Goal: Task Accomplishment & Management: Manage account settings

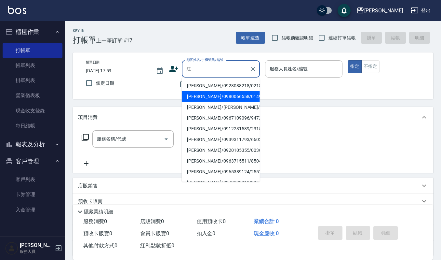
click at [207, 98] on li "[PERSON_NAME]/0980066558/01499" at bounding box center [221, 96] width 78 height 11
type input "[PERSON_NAME]/0980066558/01499"
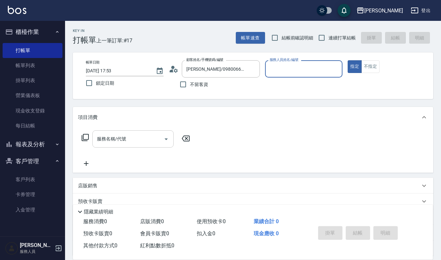
type input "Ruby-17"
click at [143, 133] on input "服務名稱/代號" at bounding box center [128, 138] width 66 height 11
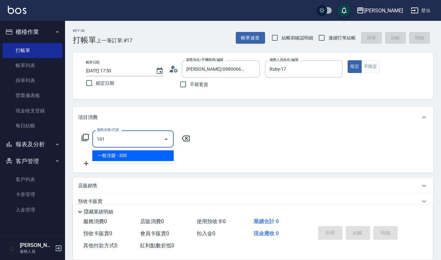
type input "一般洗髮(101)"
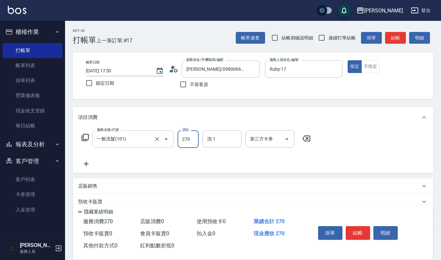
type input "270"
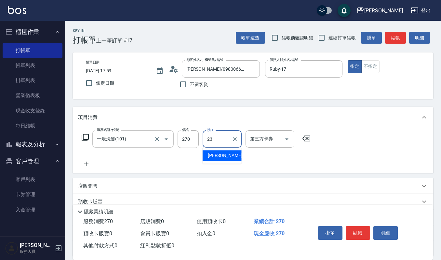
type input "[PERSON_NAME]-23"
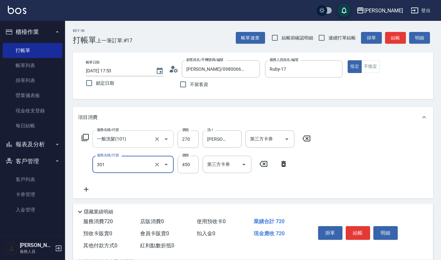
type input "創意剪髮(301)"
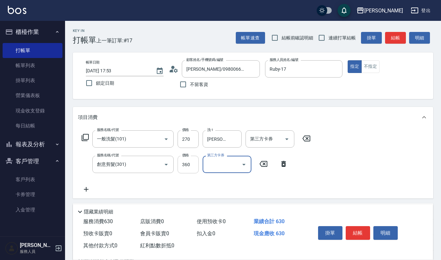
click at [192, 165] on input "360" at bounding box center [188, 165] width 21 height 18
type input "250"
click at [389, 233] on button "明細" at bounding box center [386, 233] width 24 height 14
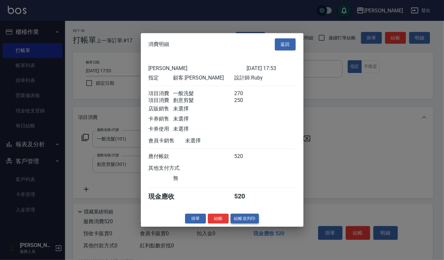
click at [243, 217] on button "結帳並列印" at bounding box center [245, 218] width 28 height 10
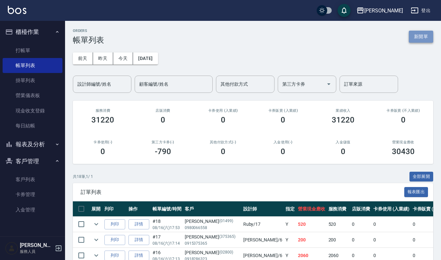
click at [426, 36] on button "新開單" at bounding box center [421, 37] width 24 height 12
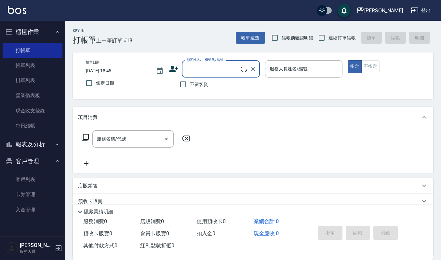
click at [198, 76] on div "顧客姓名/手機號碼/編號" at bounding box center [221, 68] width 78 height 17
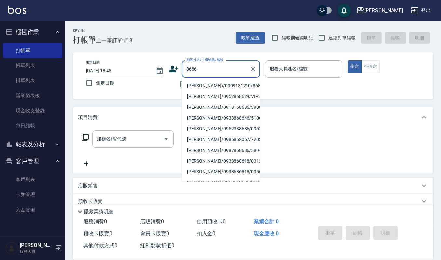
click at [221, 83] on li "李承翰(Ivy)/0909131210/8686" at bounding box center [221, 85] width 78 height 11
type input "李承翰(Ivy)/0909131210/8686"
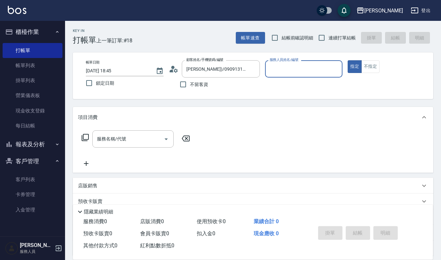
type input "Ivy-9"
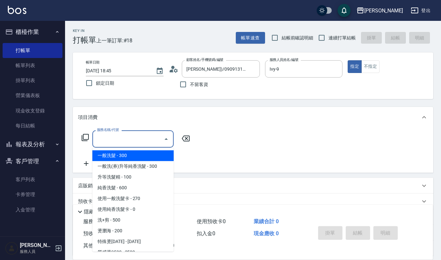
click at [114, 143] on input "服務名稱/代號" at bounding box center [128, 138] width 66 height 11
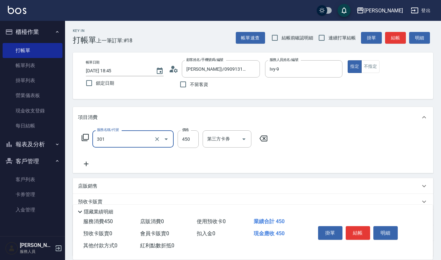
type input "創意剪髮(301)"
type input "405"
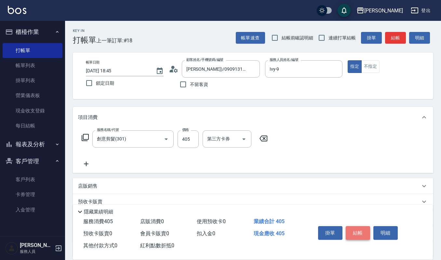
click at [366, 227] on button "結帳" at bounding box center [358, 233] width 24 height 14
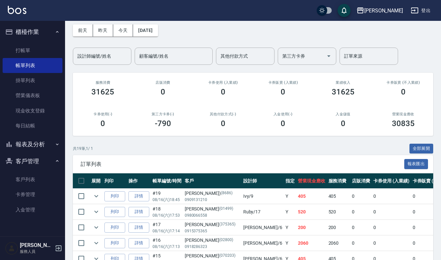
scroll to position [43, 0]
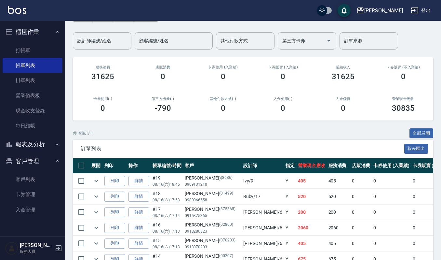
click at [90, 195] on td at bounding box center [96, 196] width 13 height 15
click at [94, 195] on icon "expand row" at bounding box center [96, 196] width 8 height 8
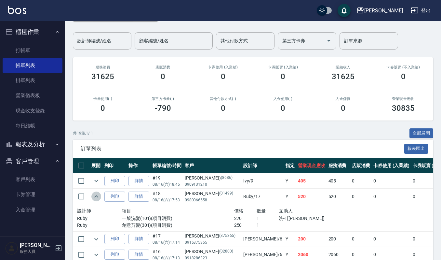
click at [94, 195] on icon "expand row" at bounding box center [96, 196] width 8 height 8
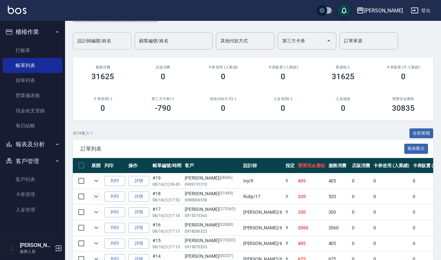
click at [107, 38] on input "設計師編號/姓名" at bounding box center [102, 40] width 53 height 11
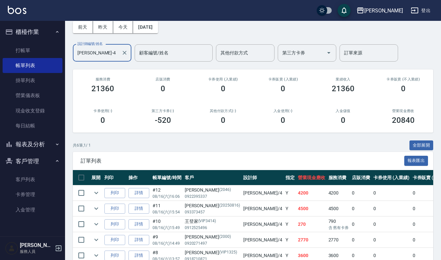
scroll to position [0, 0]
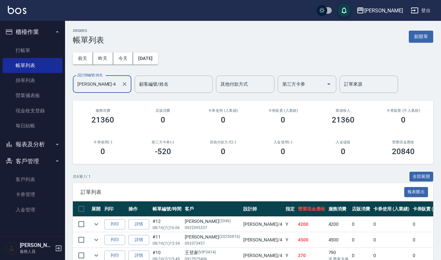
click at [121, 79] on div at bounding box center [124, 84] width 8 height 17
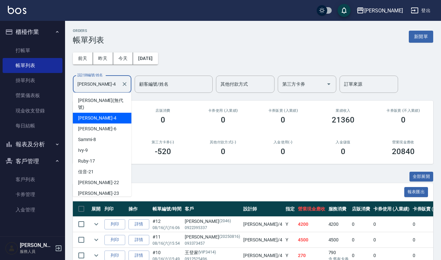
drag, startPoint x: 111, startPoint y: 80, endPoint x: 0, endPoint y: 75, distance: 110.8
click at [0, 75] on div "上越傑森 登出 櫃檯作業 打帳單 帳單列表 掛單列表 營業儀表板 現金收支登錄 每日結帳 報表及分析 報表目錄 店家區間累計表 店家日報表 互助日報表 互助排…" at bounding box center [220, 168] width 441 height 336
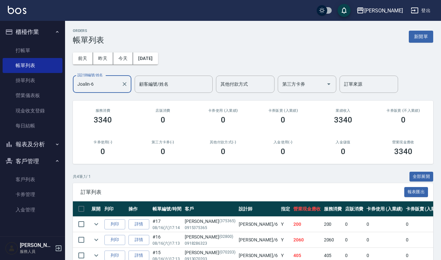
drag, startPoint x: 105, startPoint y: 77, endPoint x: 0, endPoint y: 93, distance: 106.6
click at [0, 91] on div "上越傑森 登出 櫃檯作業 打帳單 帳單列表 掛單列表 營業儀表板 現金收支登錄 每日結帳 報表及分析 報表目錄 店家區間累計表 店家日報表 互助日報表 互助排…" at bounding box center [220, 152] width 441 height 304
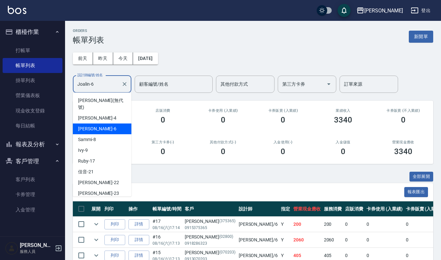
drag, startPoint x: 105, startPoint y: 84, endPoint x: 0, endPoint y: 73, distance: 106.0
click at [0, 73] on div "上越傑森 登出 櫃檯作業 打帳單 帳單列表 掛單列表 營業儀表板 現金收支登錄 每日結帳 報表及分析 報表目錄 店家區間累計表 店家日報表 互助日報表 互助排…" at bounding box center [220, 152] width 441 height 304
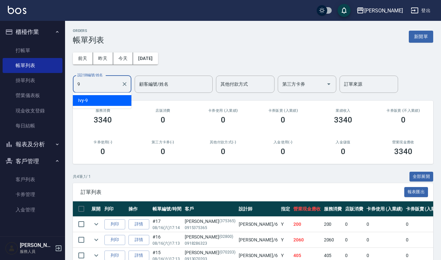
type input "Ivy-9"
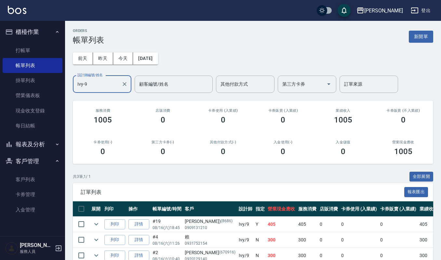
scroll to position [36, 0]
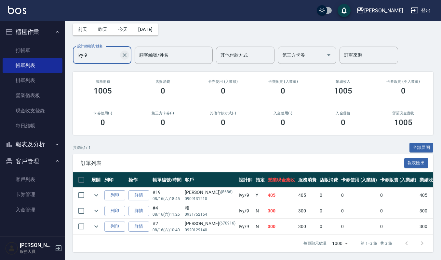
click at [128, 50] on button "Clear" at bounding box center [124, 54] width 9 height 9
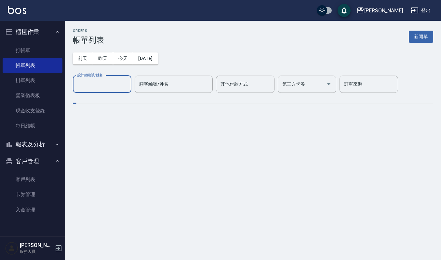
scroll to position [0, 0]
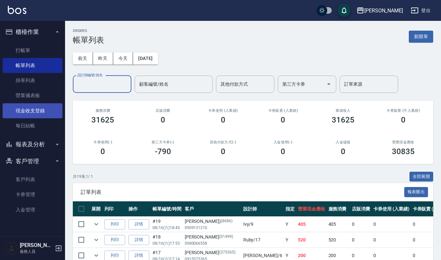
click at [45, 112] on link "現金收支登錄" at bounding box center [33, 110] width 60 height 15
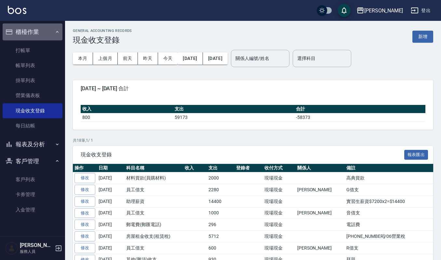
click at [20, 39] on button "櫃檯作業" at bounding box center [33, 31] width 60 height 17
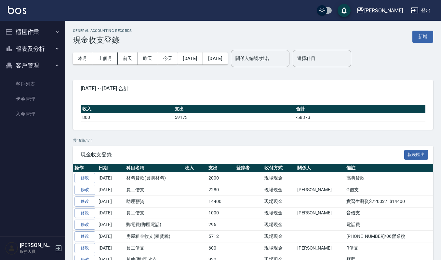
click at [21, 34] on button "櫃檯作業" at bounding box center [33, 31] width 60 height 17
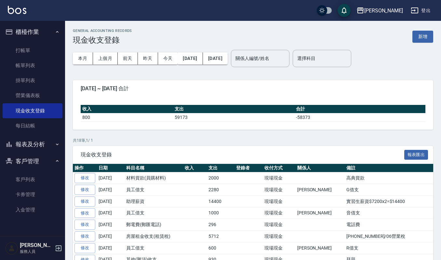
drag, startPoint x: 19, startPoint y: 65, endPoint x: 231, endPoint y: 223, distance: 264.7
click at [19, 65] on link "帳單列表" at bounding box center [33, 65] width 60 height 15
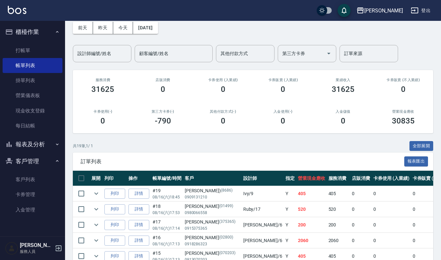
scroll to position [43, 0]
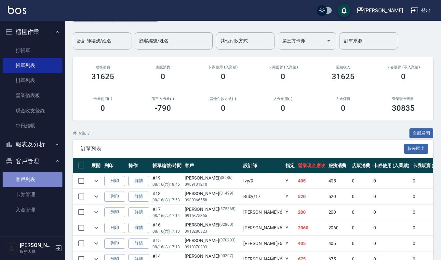
click at [35, 178] on link "客戶列表" at bounding box center [33, 179] width 60 height 15
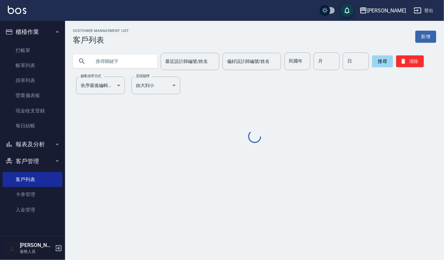
click at [132, 59] on input "text" at bounding box center [121, 61] width 61 height 18
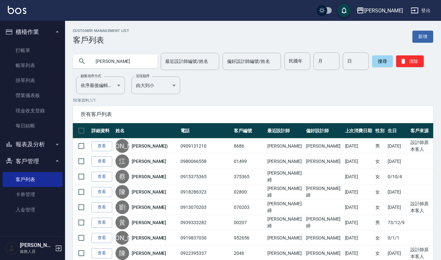
type input "林雅"
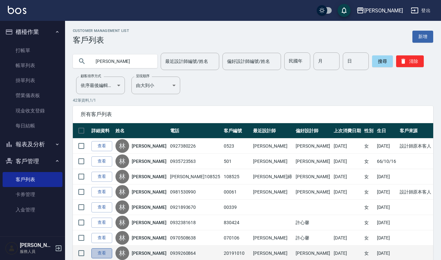
click at [104, 255] on link "查看" at bounding box center [101, 253] width 21 height 10
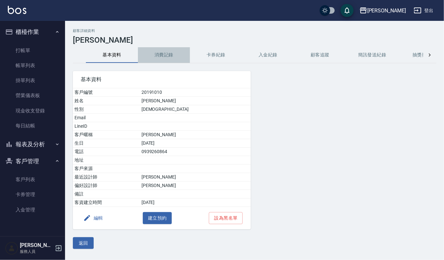
click at [163, 60] on button "消費記錄" at bounding box center [164, 55] width 52 height 16
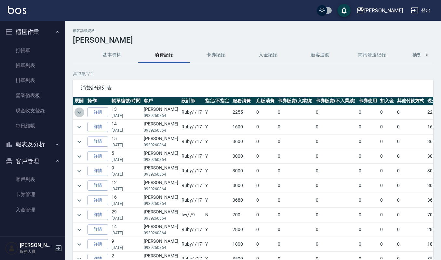
click at [82, 112] on icon "expand row" at bounding box center [80, 112] width 8 height 8
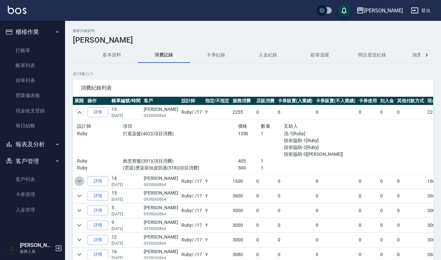
click at [77, 178] on icon "expand row" at bounding box center [80, 181] width 8 height 8
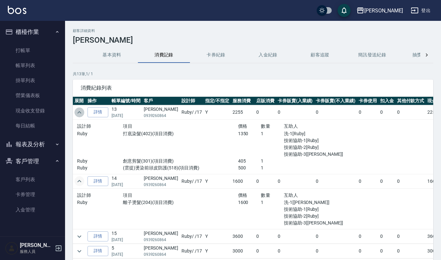
click at [78, 113] on icon "expand row" at bounding box center [79, 112] width 4 height 2
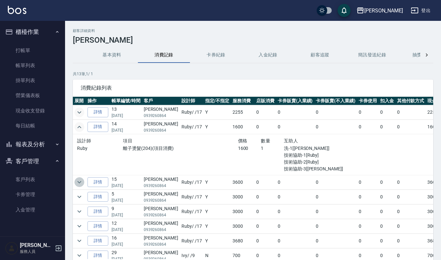
click at [79, 183] on icon "expand row" at bounding box center [79, 182] width 4 height 2
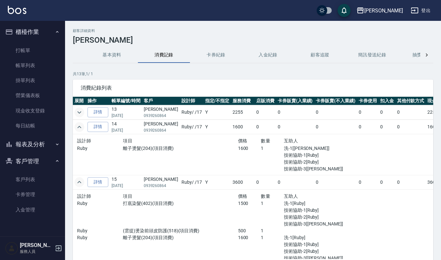
click at [79, 183] on icon "expand row" at bounding box center [79, 182] width 4 height 2
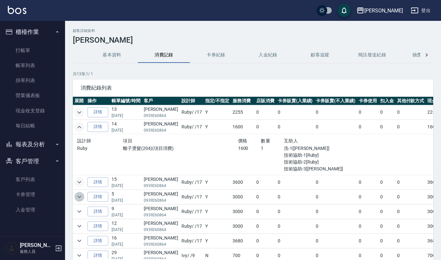
click at [79, 200] on icon "expand row" at bounding box center [80, 197] width 8 height 8
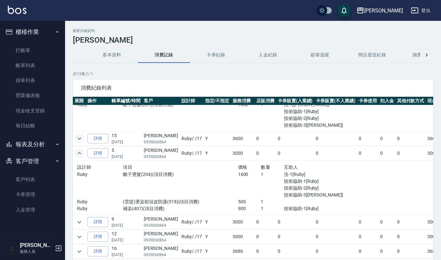
scroll to position [48, 0]
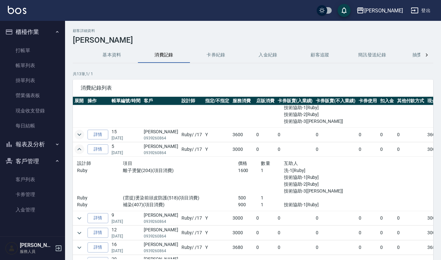
click at [437, 199] on div "顧客詳細資料 林雅貞 基本資料 消費記錄 卡券紀錄 入金紀錄 顧客追蹤 簡訊發送紀錄 抽獎券紀錄 共 13 筆, 1 / 1 消費紀錄列表 展開 操作 帳單編…" at bounding box center [253, 163] width 376 height 268
click at [82, 134] on icon "expand row" at bounding box center [80, 135] width 8 height 8
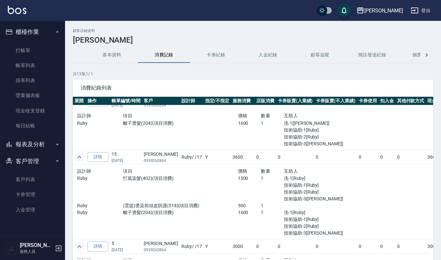
scroll to position [0, 0]
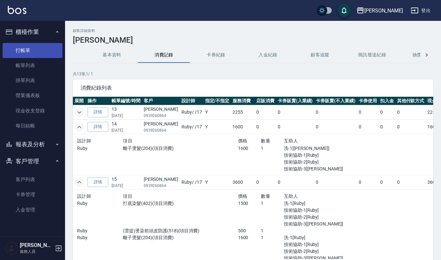
click at [44, 51] on link "打帳單" at bounding box center [33, 50] width 60 height 15
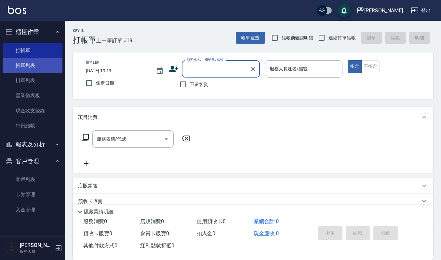
click at [41, 63] on link "帳單列表" at bounding box center [33, 65] width 60 height 15
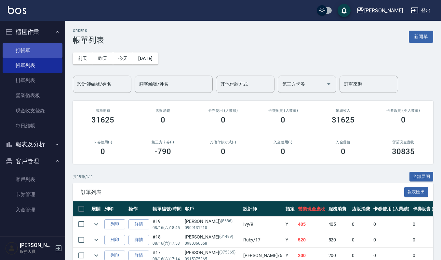
click at [16, 47] on link "打帳單" at bounding box center [33, 50] width 60 height 15
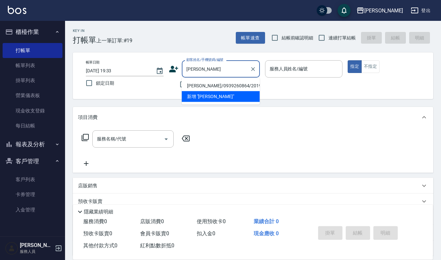
type input "林雅貞/0939260864/20191010"
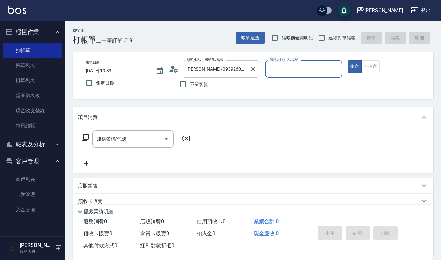
type input "Ruby-17"
click at [348, 60] on button "指定" at bounding box center [355, 66] width 14 height 13
type button "true"
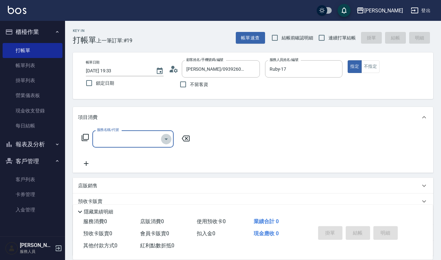
click at [165, 141] on icon "Open" at bounding box center [166, 139] width 8 height 8
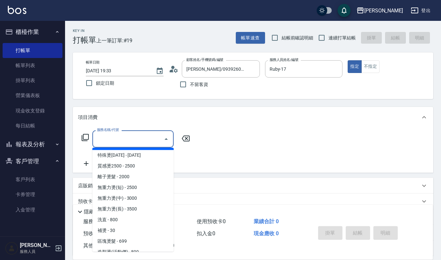
scroll to position [87, 0]
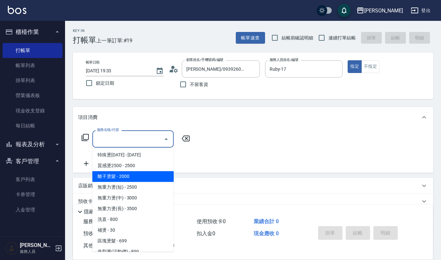
click at [112, 177] on span "離子燙髮 - 2000" at bounding box center [132, 176] width 81 height 11
type input "離子燙髮(204)"
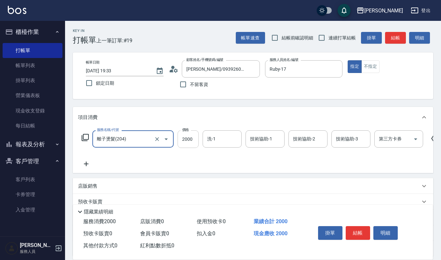
click at [191, 137] on input "2000" at bounding box center [188, 139] width 21 height 18
type input "1800"
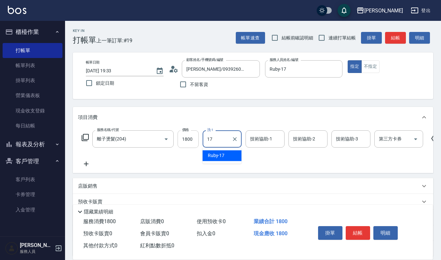
type input "Ruby-17"
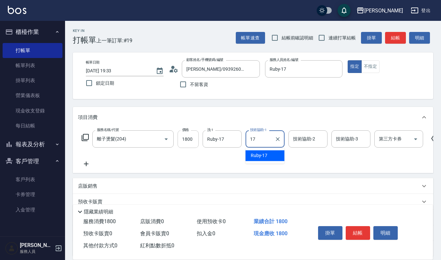
type input "Ruby-17"
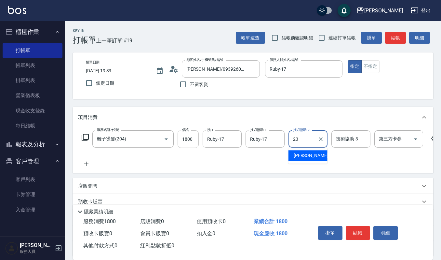
type input "郁涵-23"
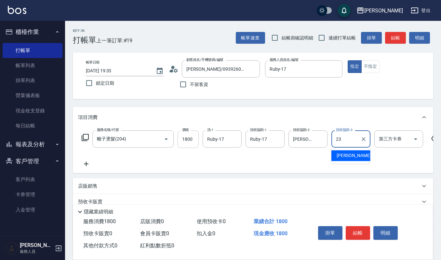
type input "郁涵-23"
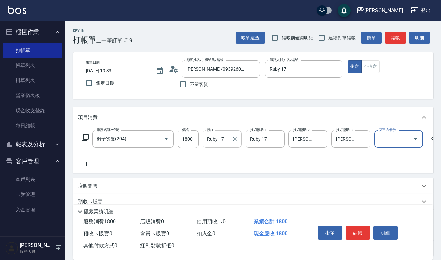
click at [228, 136] on input "Ruby-17" at bounding box center [217, 138] width 23 height 11
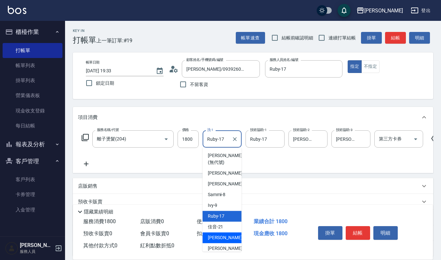
scroll to position [2, 0]
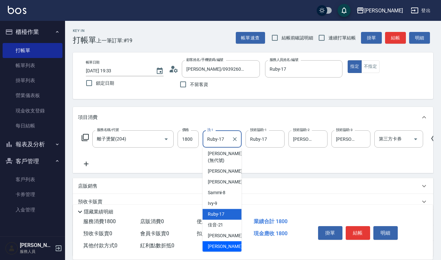
type input "郁涵-23"
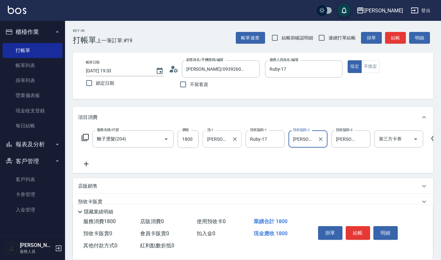
type input "郁涵-23"
click at [322, 138] on icon "Clear" at bounding box center [321, 139] width 7 height 7
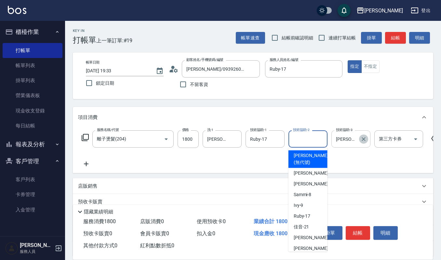
click at [367, 139] on button "Clear" at bounding box center [363, 138] width 9 height 9
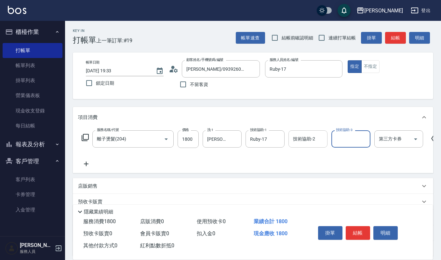
click at [309, 140] on input "技術協助-2" at bounding box center [308, 138] width 33 height 11
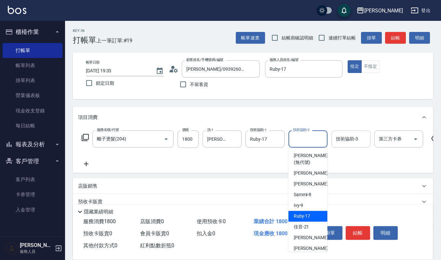
click at [312, 216] on div "Ruby -17" at bounding box center [308, 216] width 39 height 11
type input "Ruby-17"
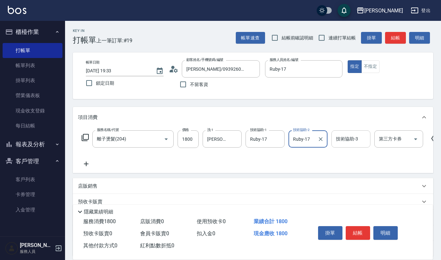
click at [346, 138] on input "技術協助-3" at bounding box center [351, 138] width 33 height 11
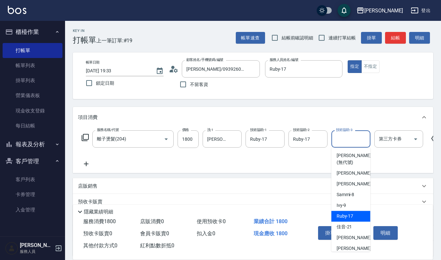
click at [350, 211] on div "Ruby -17" at bounding box center [351, 216] width 39 height 11
type input "Ruby-17"
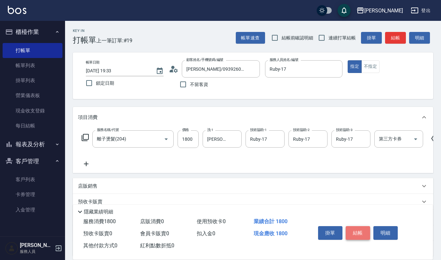
click at [360, 232] on button "結帳" at bounding box center [358, 233] width 24 height 14
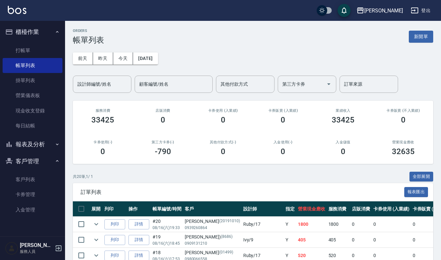
click at [88, 85] on input "設計師編號/姓名" at bounding box center [102, 83] width 53 height 11
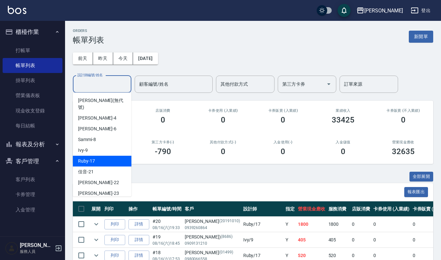
click at [103, 156] on div "Ruby -17" at bounding box center [102, 161] width 59 height 11
type input "Ruby-17"
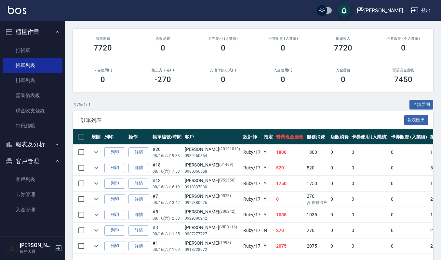
scroll to position [87, 0]
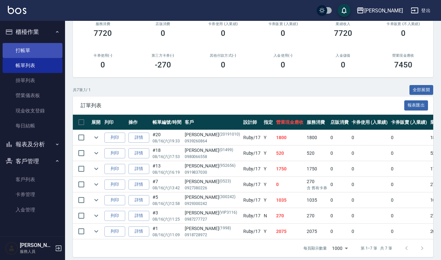
click at [30, 47] on link "打帳單" at bounding box center [33, 50] width 60 height 15
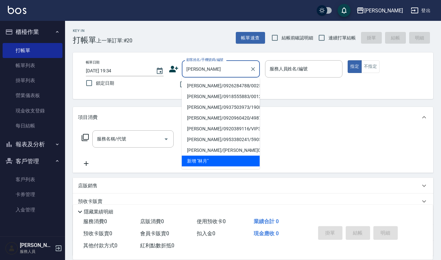
type input "林月娥/0926284788/00256"
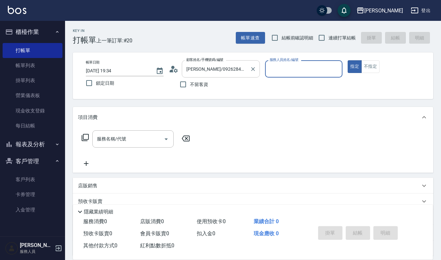
type input "Ruby-17"
click at [348, 60] on button "指定" at bounding box center [355, 66] width 14 height 13
type button "true"
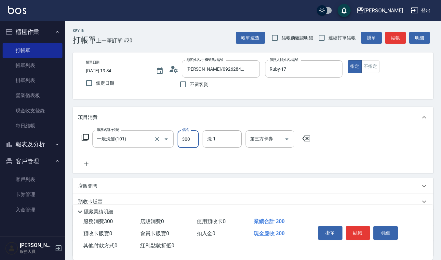
click at [128, 134] on input "一般洗髮(101)" at bounding box center [123, 138] width 57 height 11
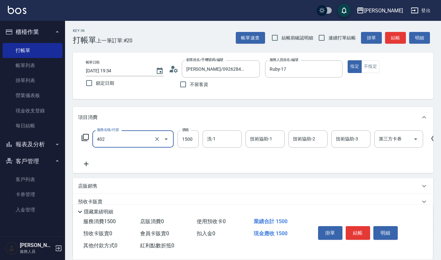
type input "打底染髮(402)"
type input "1600"
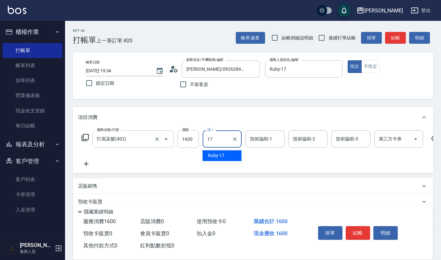
type input "Ruby-17"
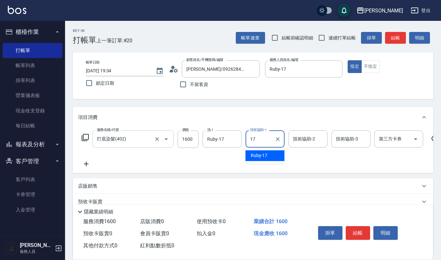
type input "Ruby-17"
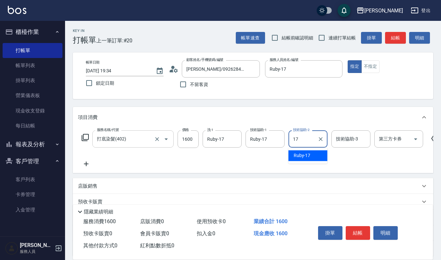
type input "Ruby-17"
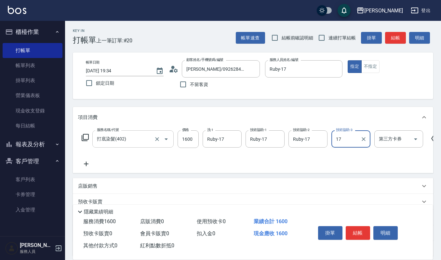
type input "Ruby-17"
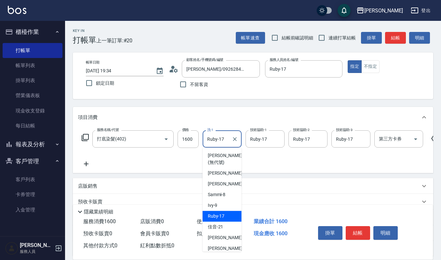
click at [229, 139] on input "Ruby-17" at bounding box center [217, 138] width 23 height 11
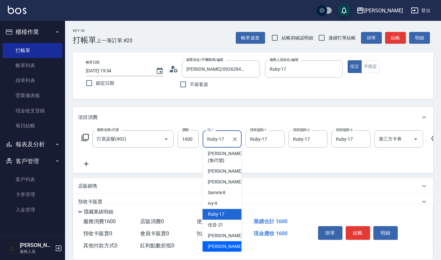
type input "郁涵-23"
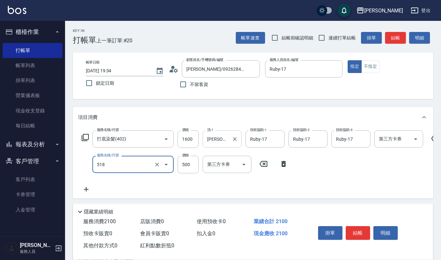
type input "(雲提)燙染前頭皮防護(518)"
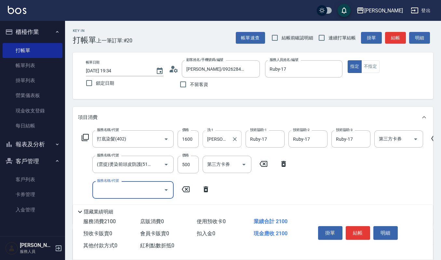
scroll to position [0, 0]
type input "創意剪髮(301)"
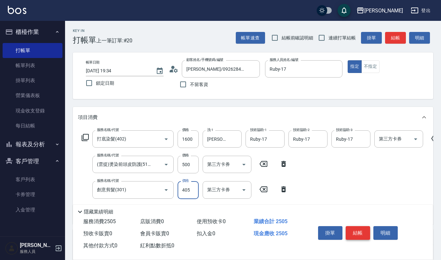
type input "405"
click at [359, 230] on button "結帳" at bounding box center [358, 233] width 24 height 14
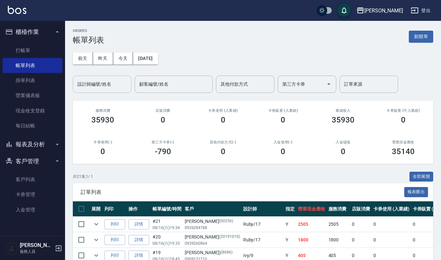
click at [111, 81] on input "設計師編號/姓名" at bounding box center [102, 83] width 53 height 11
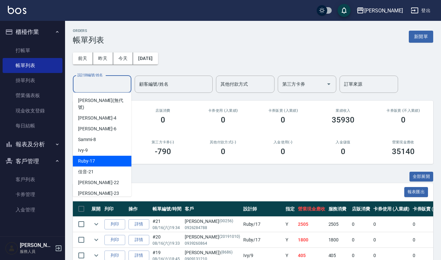
click at [110, 156] on div "Ruby -17" at bounding box center [102, 161] width 59 height 11
type input "Ruby-17"
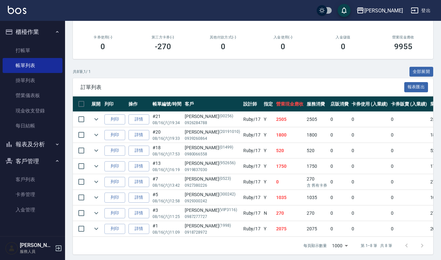
scroll to position [115, 0]
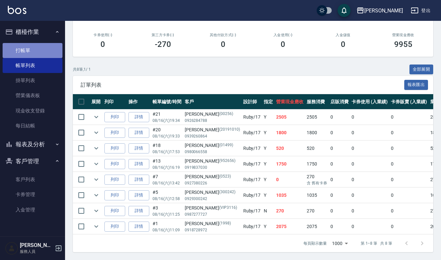
click at [20, 52] on link "打帳單" at bounding box center [33, 50] width 60 height 15
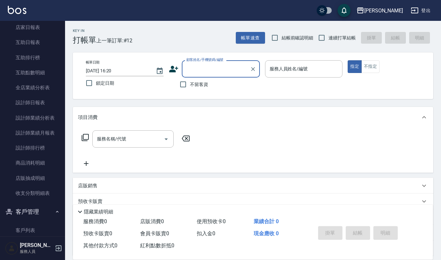
scroll to position [207, 0]
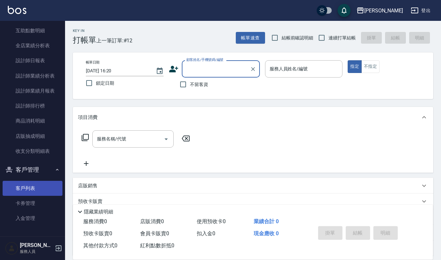
click at [23, 182] on link "客戶列表" at bounding box center [33, 188] width 60 height 15
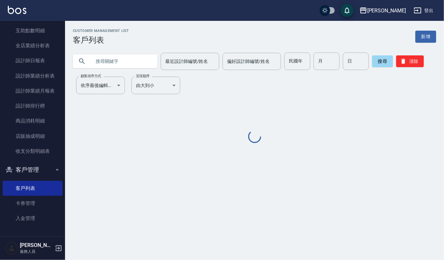
click at [132, 61] on input "text" at bounding box center [121, 61] width 61 height 18
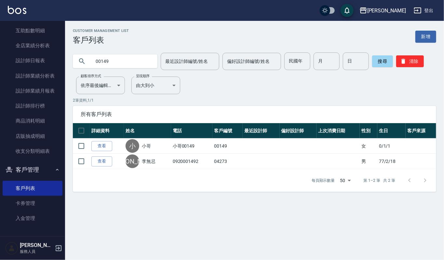
click at [101, 60] on input "00149" at bounding box center [121, 61] width 61 height 18
type input "01499"
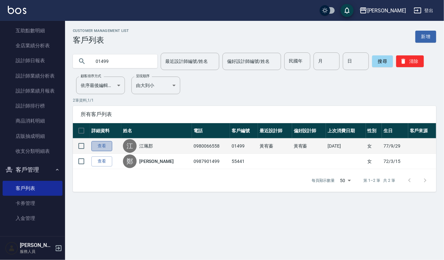
click at [103, 147] on link "查看" at bounding box center [101, 146] width 21 height 10
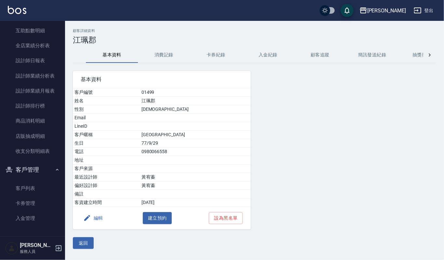
click at [153, 55] on button "消費記錄" at bounding box center [164, 55] width 52 height 16
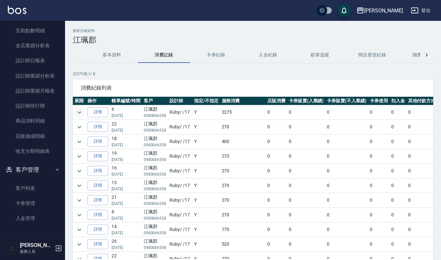
click at [79, 113] on icon "expand row" at bounding box center [79, 112] width 4 height 2
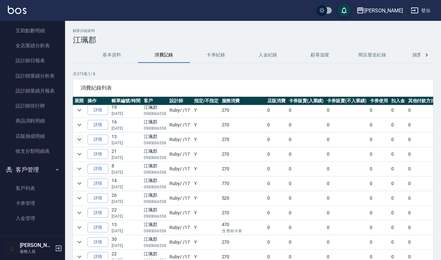
scroll to position [130, 0]
click at [77, 156] on icon "expand row" at bounding box center [80, 154] width 8 height 8
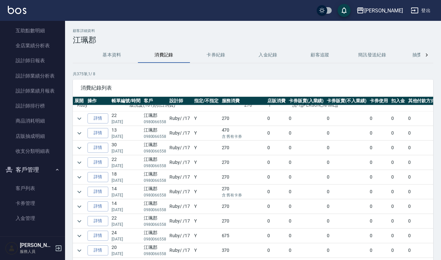
scroll to position [217, 0]
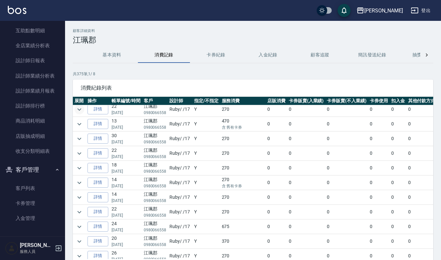
click at [80, 113] on icon "expand row" at bounding box center [80, 109] width 8 height 8
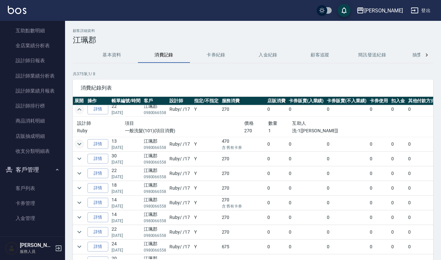
click at [77, 143] on icon "expand row" at bounding box center [80, 144] width 8 height 8
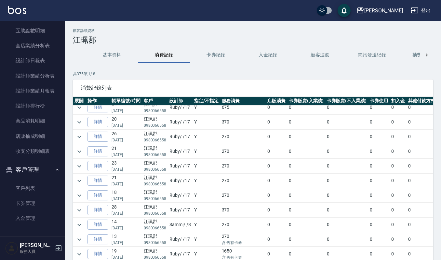
scroll to position [391, 0]
click at [78, 210] on icon "expand row" at bounding box center [79, 209] width 4 height 2
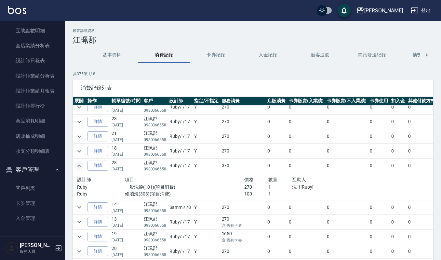
scroll to position [477, 0]
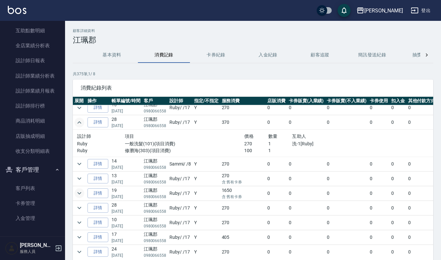
click at [81, 197] on icon "expand row" at bounding box center [80, 193] width 8 height 8
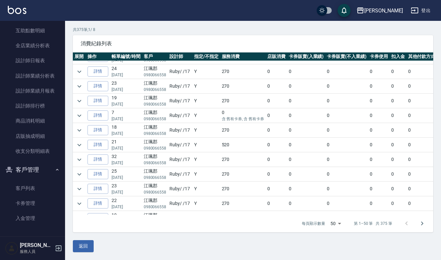
scroll to position [798, 0]
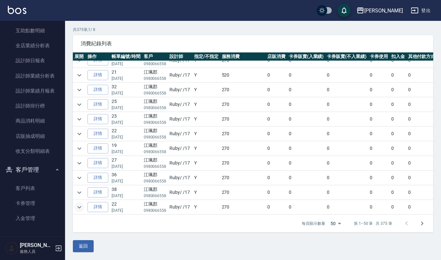
click at [81, 203] on icon "expand row" at bounding box center [80, 207] width 8 height 8
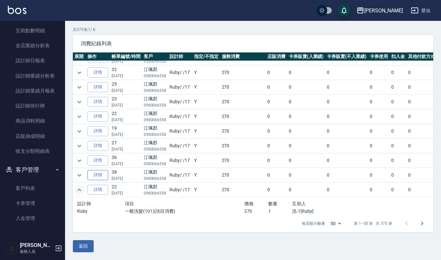
scroll to position [818, 0]
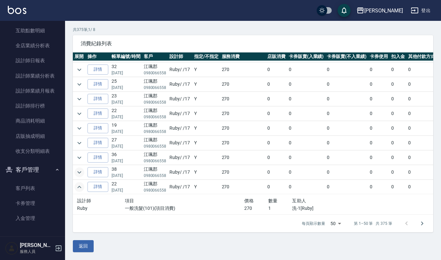
click at [79, 171] on icon "expand row" at bounding box center [79, 172] width 4 height 2
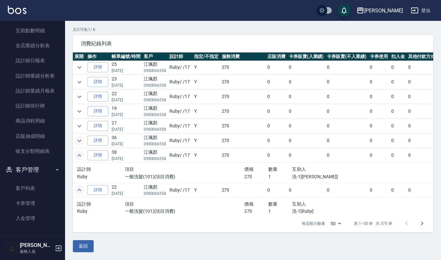
click at [79, 145] on icon "expand row" at bounding box center [80, 141] width 8 height 8
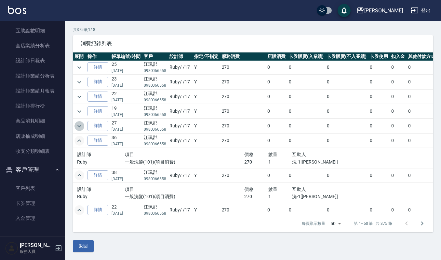
click at [79, 130] on icon "expand row" at bounding box center [80, 126] width 8 height 8
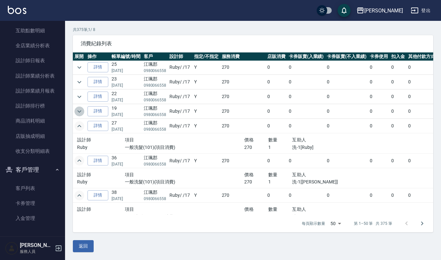
click at [76, 115] on icon "expand row" at bounding box center [80, 111] width 8 height 8
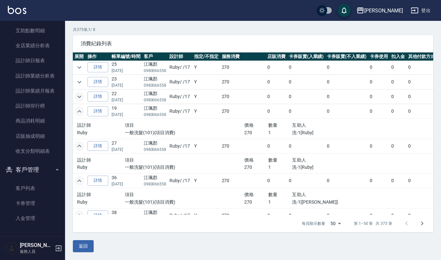
click at [81, 101] on icon "expand row" at bounding box center [80, 97] width 8 height 8
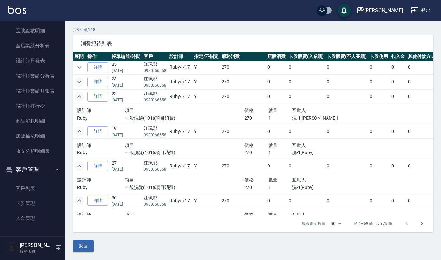
click at [79, 83] on icon "expand row" at bounding box center [79, 82] width 4 height 2
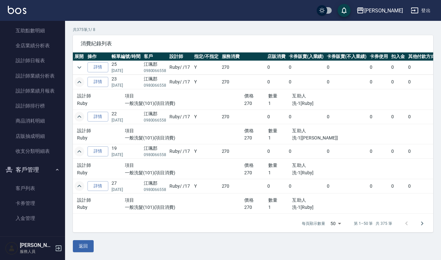
scroll to position [775, 0]
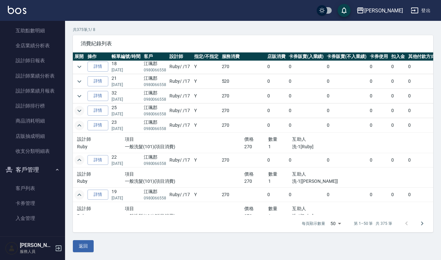
click at [78, 115] on icon "expand row" at bounding box center [80, 111] width 8 height 8
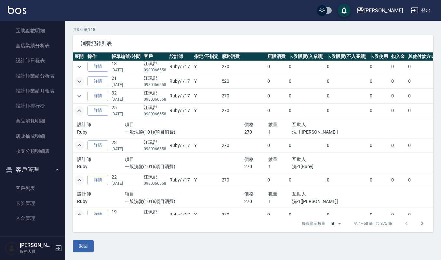
click at [78, 85] on icon "expand row" at bounding box center [80, 81] width 8 height 8
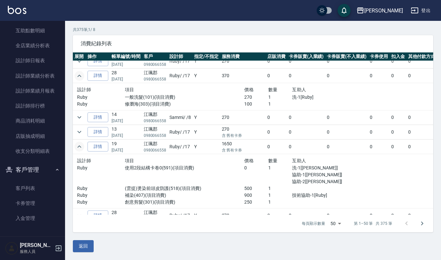
scroll to position [471, 0]
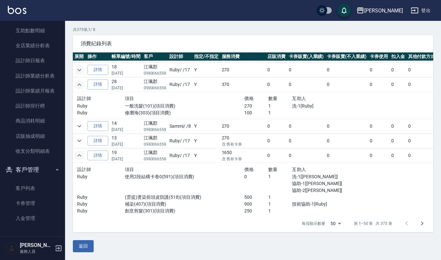
click at [80, 74] on icon "expand row" at bounding box center [80, 70] width 8 height 8
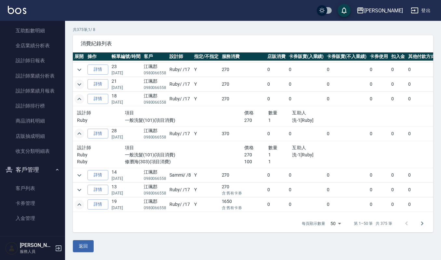
scroll to position [427, 0]
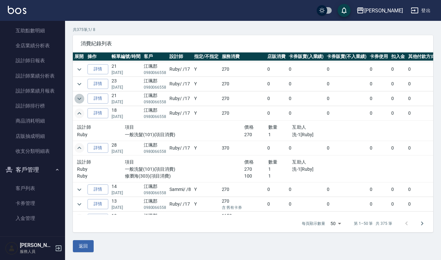
click at [81, 103] on icon "expand row" at bounding box center [80, 99] width 8 height 8
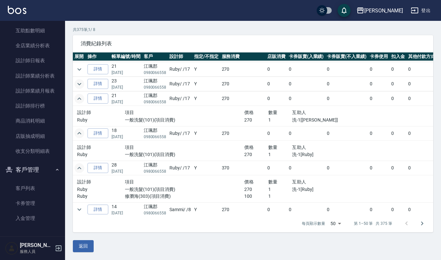
click at [81, 88] on icon "expand row" at bounding box center [80, 84] width 8 height 8
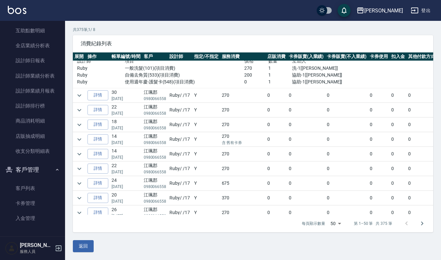
scroll to position [254, 0]
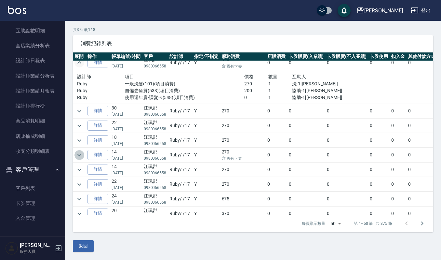
click at [81, 156] on icon "expand row" at bounding box center [79, 155] width 4 height 2
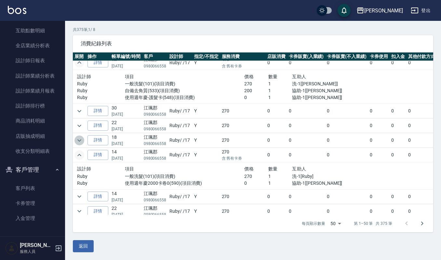
click at [78, 144] on icon "expand row" at bounding box center [80, 140] width 8 height 8
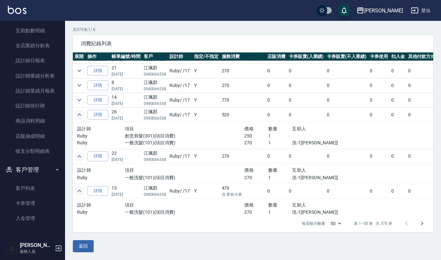
scroll to position [124, 0]
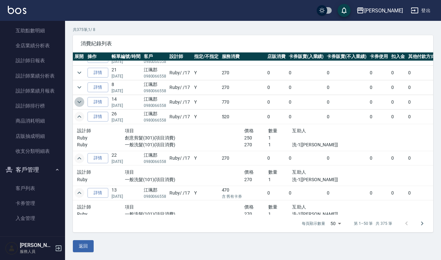
click at [78, 100] on icon "expand row" at bounding box center [80, 102] width 8 height 8
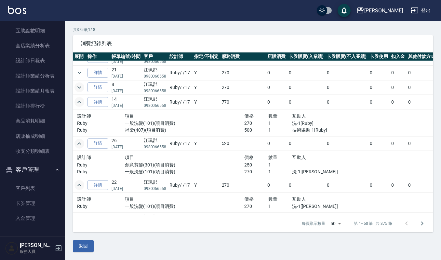
click at [83, 88] on button "expand row" at bounding box center [80, 87] width 10 height 10
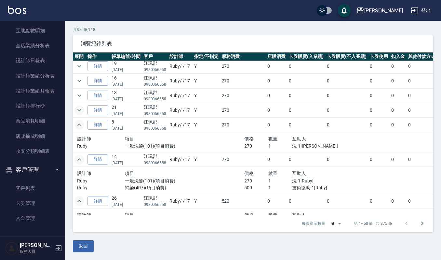
scroll to position [37, 0]
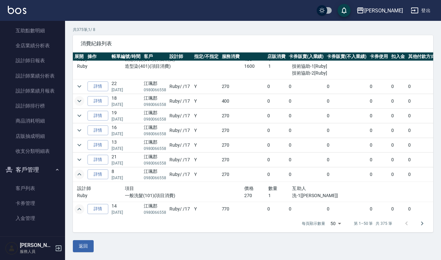
click at [78, 100] on icon "expand row" at bounding box center [80, 101] width 8 height 8
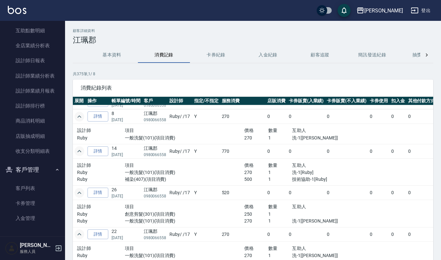
scroll to position [174, 0]
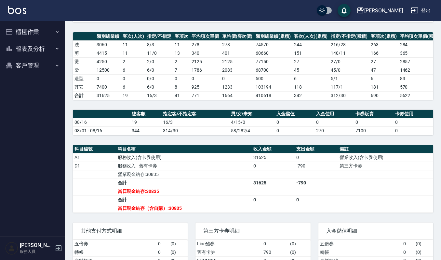
scroll to position [129, 0]
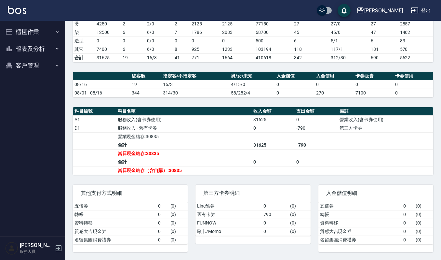
click at [33, 29] on button "櫃檯作業" at bounding box center [33, 31] width 60 height 17
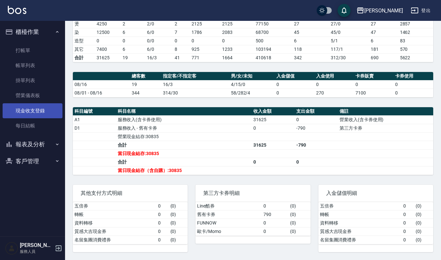
click at [42, 115] on link "現金收支登錄" at bounding box center [33, 110] width 60 height 15
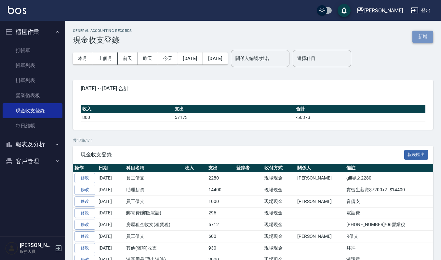
click at [426, 35] on button "新增" at bounding box center [423, 37] width 21 height 12
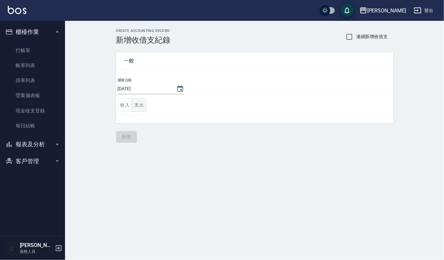
click at [137, 108] on button "支出" at bounding box center [139, 104] width 15 height 13
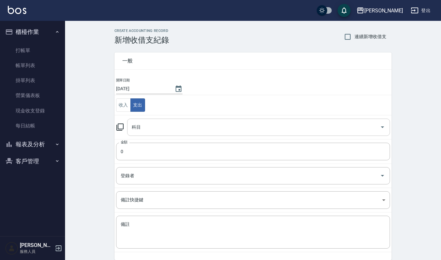
click at [150, 130] on input "科目" at bounding box center [253, 126] width 247 height 11
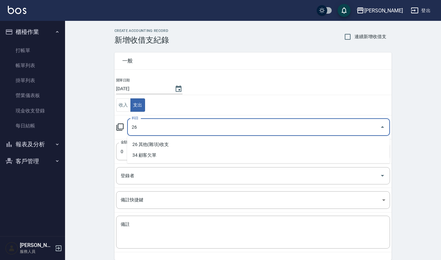
drag, startPoint x: 160, startPoint y: 125, endPoint x: 120, endPoint y: 130, distance: 40.6
click at [120, 130] on div "科目 26 科目" at bounding box center [253, 126] width 274 height 17
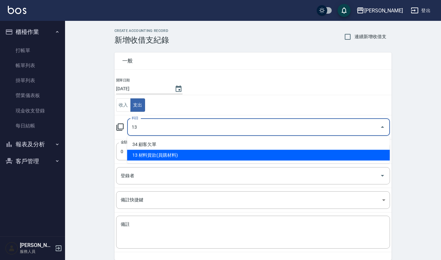
click at [184, 150] on li "13 材料貨款(員購材料)" at bounding box center [258, 155] width 263 height 11
type input "13 材料貨款(員購材料)"
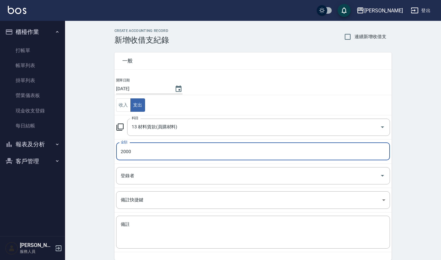
type input "2000"
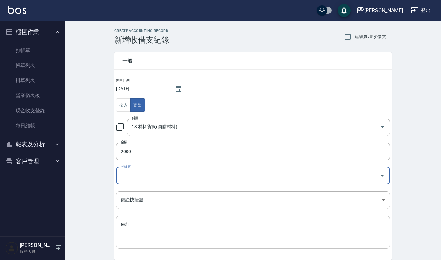
click at [186, 234] on textarea "備註" at bounding box center [253, 232] width 265 height 22
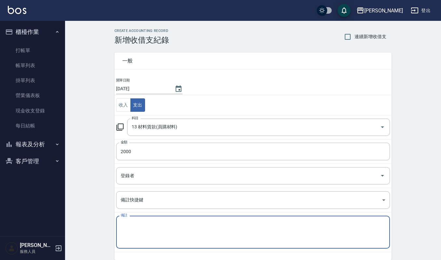
scroll to position [28, 0]
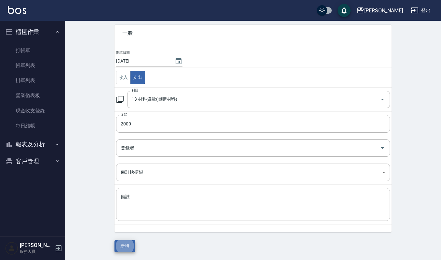
drag, startPoint x: 148, startPoint y: 156, endPoint x: 149, endPoint y: 173, distance: 16.9
click at [149, 169] on tbody "開單日期 2025/08/16 收入 支出 科目 13 材料貨款(員購材料) 科目 金額 2000 金額 登錄者 登錄者 備註快捷鍵 ​ 備註快捷鍵 備註 x…" at bounding box center [253, 137] width 277 height 174
click at [150, 179] on body "上越傑森 登出 櫃檯作業 打帳單 帳單列表 掛單列表 營業儀表板 現金收支登錄 每日結帳 報表及分析 報表目錄 店家區間累計表 店家日報表 互助日報表 互助排…" at bounding box center [220, 115] width 441 height 287
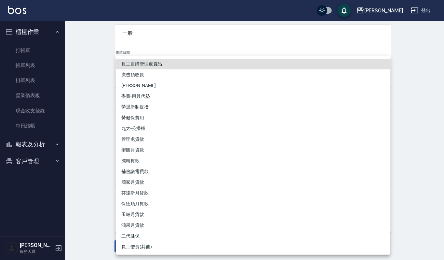
click at [161, 210] on li "玉岫月貨款" at bounding box center [253, 214] width 274 height 11
type input "玉岫月貨款"
type textarea "玉岫月貨款"
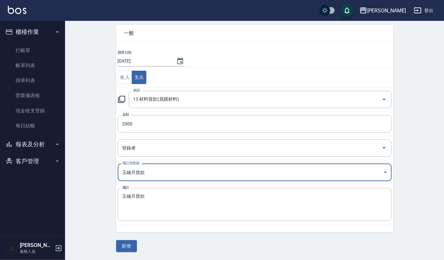
click at [385, 172] on body "上越傑森 登出 櫃檯作業 打帳單 帳單列表 掛單列表 營業儀表板 現金收支登錄 每日結帳 報表及分析 報表目錄 店家區間累計表 店家日報表 互助日報表 互助排…" at bounding box center [222, 115] width 444 height 287
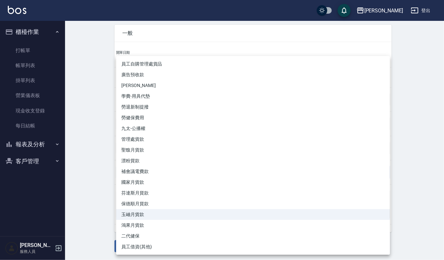
click at [75, 153] on div at bounding box center [222, 130] width 444 height 260
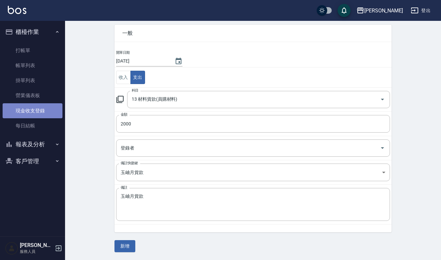
click at [33, 107] on link "現金收支登錄" at bounding box center [33, 110] width 60 height 15
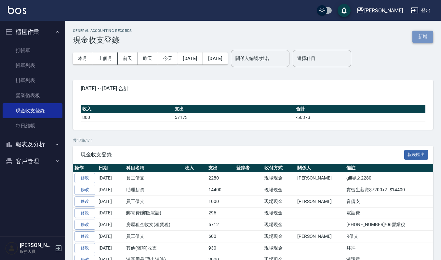
click at [413, 33] on button "新增" at bounding box center [423, 37] width 21 height 12
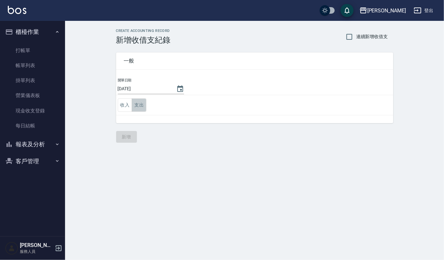
click at [145, 104] on button "支出" at bounding box center [139, 104] width 15 height 13
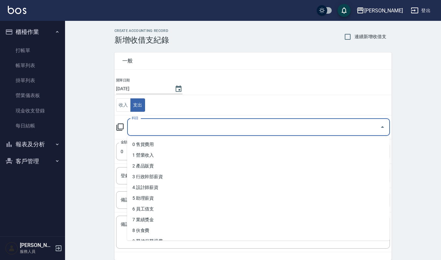
click at [158, 125] on input "科目" at bounding box center [253, 126] width 247 height 11
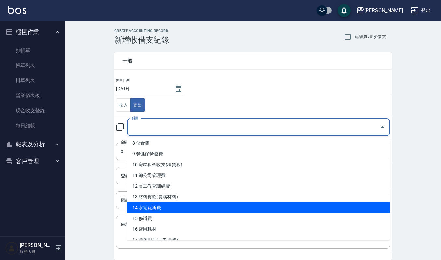
scroll to position [130, 0]
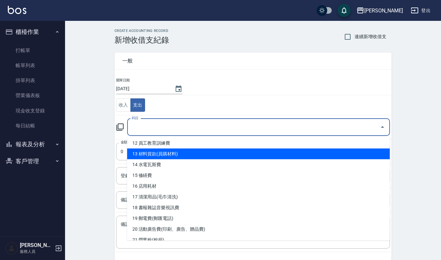
click at [167, 157] on li "13 材料貨款(員購材料)" at bounding box center [258, 153] width 263 height 11
type input "13 材料貨款(員購材料)"
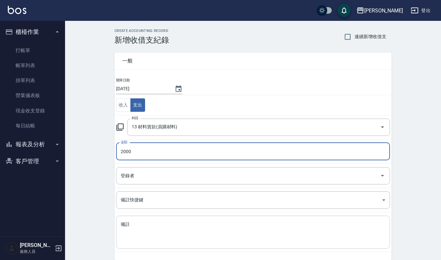
type input "2000"
click at [187, 238] on textarea "備註" at bounding box center [253, 232] width 265 height 22
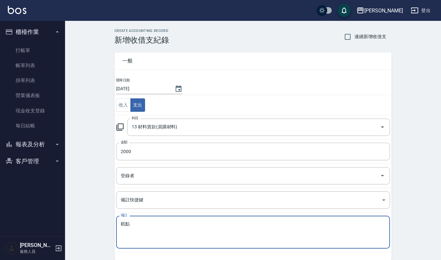
type textarea "糕"
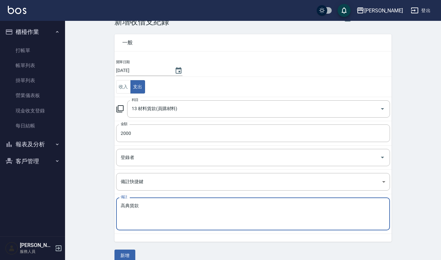
scroll to position [28, 0]
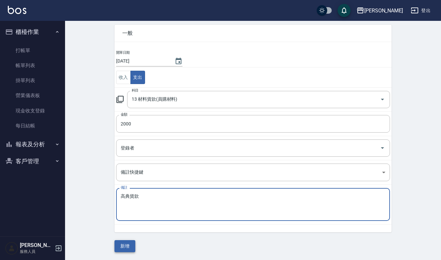
type textarea "高典貨款"
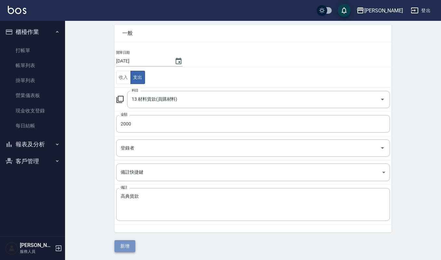
click at [130, 241] on button "新增" at bounding box center [125, 246] width 21 height 12
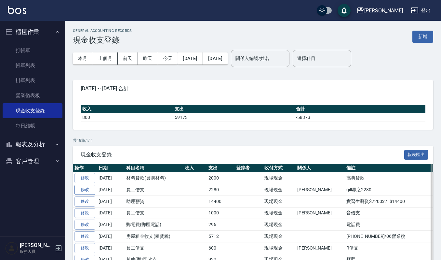
click at [87, 189] on link "修改" at bounding box center [85, 190] width 21 height 10
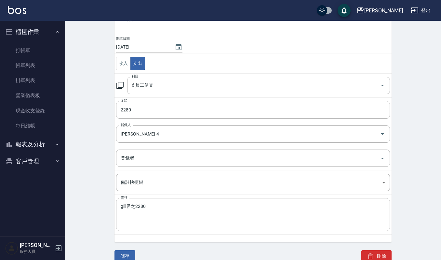
scroll to position [45, 0]
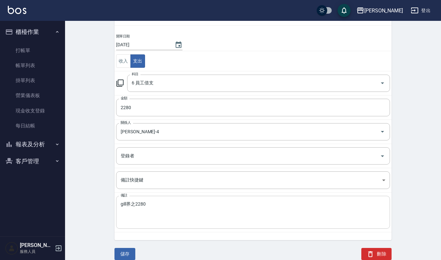
click at [133, 204] on textarea "gill界之2280" at bounding box center [253, 212] width 265 height 22
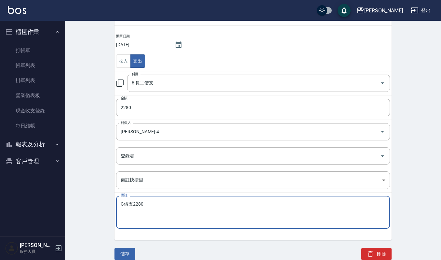
click at [161, 202] on textarea "G借支2280" at bounding box center [253, 212] width 265 height 22
type textarea "G借支"
click at [130, 253] on button "儲存" at bounding box center [125, 254] width 21 height 12
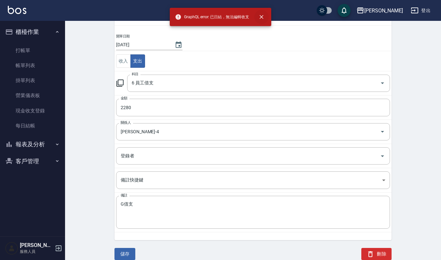
click at [263, 15] on icon "close" at bounding box center [261, 17] width 7 height 7
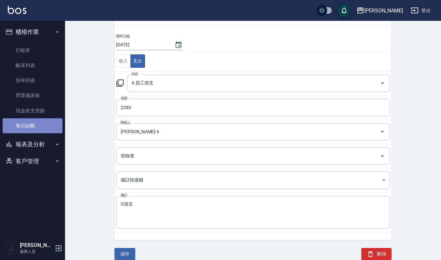
click at [33, 127] on link "每日結帳" at bounding box center [33, 125] width 60 height 15
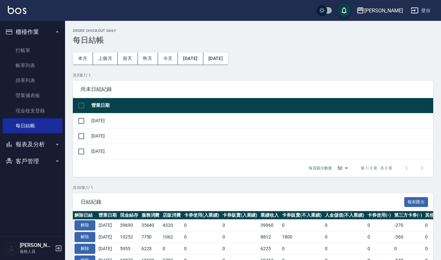
scroll to position [87, 0]
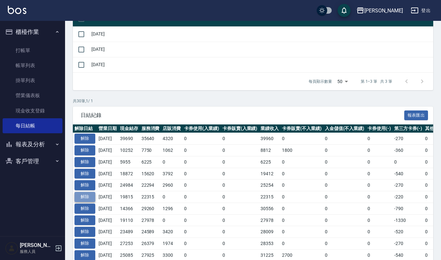
click at [92, 198] on button "解除" at bounding box center [85, 197] width 21 height 10
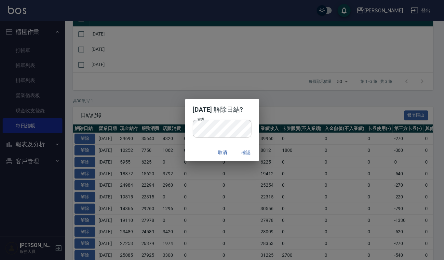
click at [196, 147] on div "取消 確認" at bounding box center [222, 152] width 74 height 17
click at [252, 157] on button "確認" at bounding box center [246, 152] width 21 height 12
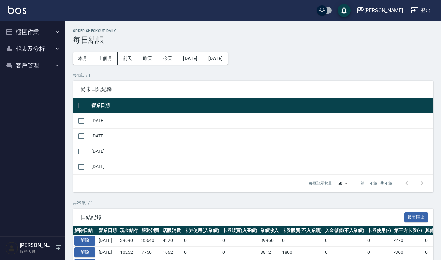
click at [27, 23] on button "櫃檯作業" at bounding box center [33, 31] width 60 height 17
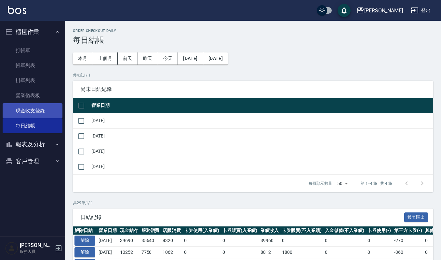
click at [41, 110] on link "現金收支登錄" at bounding box center [33, 110] width 60 height 15
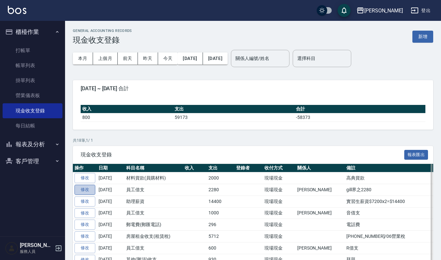
click at [86, 191] on link "修改" at bounding box center [85, 190] width 21 height 10
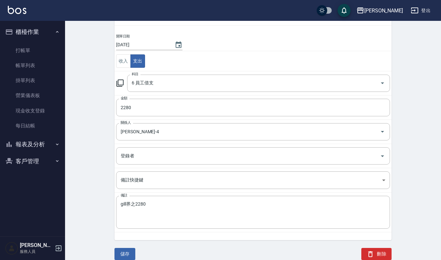
scroll to position [45, 0]
click at [150, 202] on textarea "gill界之2280" at bounding box center [253, 212] width 265 height 22
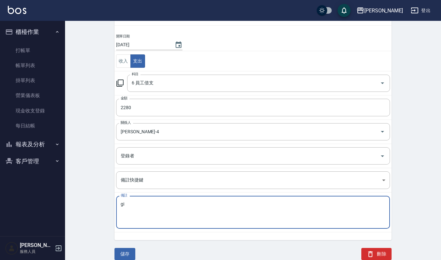
type textarea "g"
type textarea "G借支"
click at [130, 257] on button "儲存" at bounding box center [125, 254] width 21 height 12
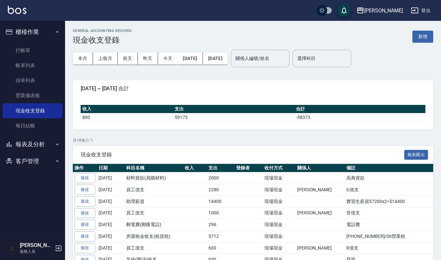
click at [218, 141] on p "共 18 筆, 1 / 1" at bounding box center [253, 140] width 361 height 6
click at [53, 138] on button "報表及分析" at bounding box center [33, 144] width 60 height 17
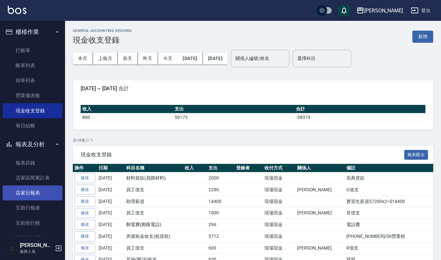
click at [36, 198] on link "店家日報表" at bounding box center [33, 192] width 60 height 15
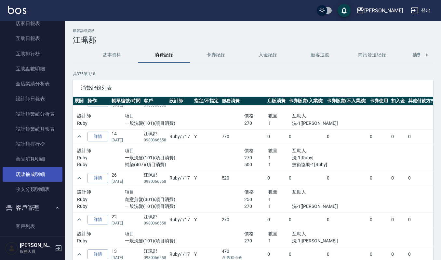
scroll to position [120, 0]
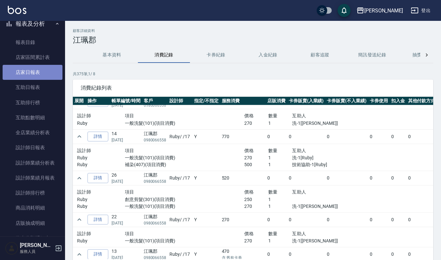
click at [48, 75] on link "店家日報表" at bounding box center [33, 72] width 60 height 15
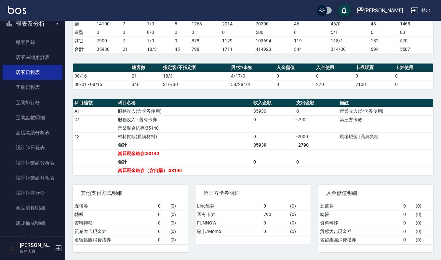
scroll to position [137, 0]
